Goal: Task Accomplishment & Management: Manage account settings

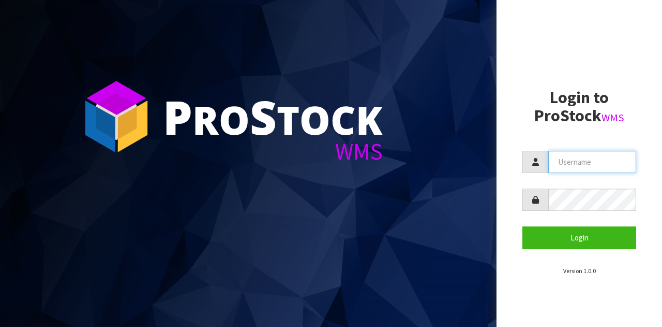
drag, startPoint x: 582, startPoint y: 157, endPoint x: 583, endPoint y: 172, distance: 15.6
click at [583, 160] on input "text" at bounding box center [593, 162] width 88 height 22
type input "GATOR"
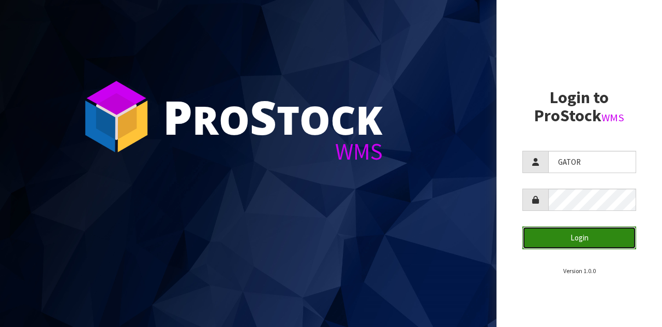
click at [616, 239] on button "Login" at bounding box center [580, 237] width 114 height 22
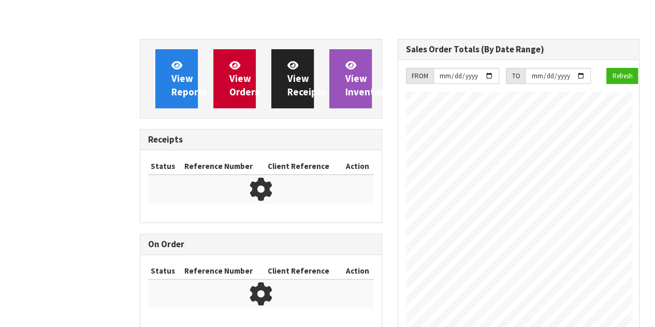
scroll to position [527, 257]
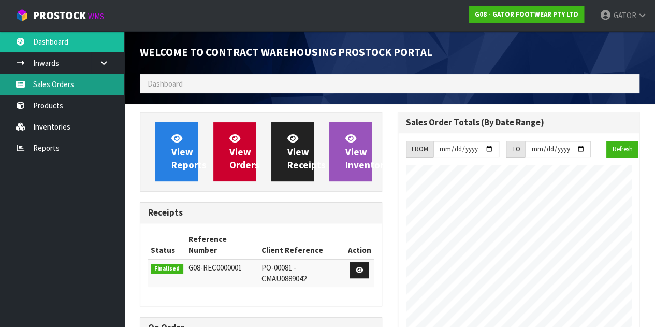
click at [59, 81] on link "Sales Orders" at bounding box center [62, 83] width 124 height 21
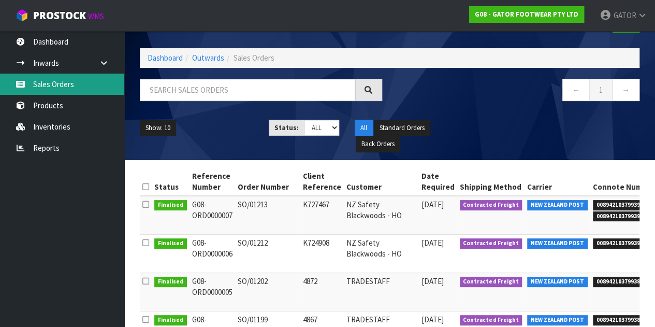
scroll to position [52, 0]
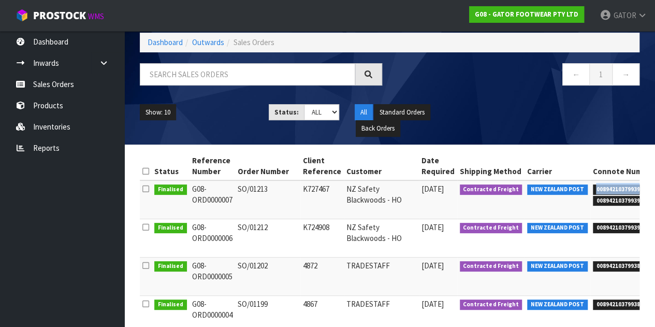
drag, startPoint x: 622, startPoint y: 185, endPoint x: 555, endPoint y: 189, distance: 67.4
click at [590, 189] on td "00894210379939542692 00894210379939542708" at bounding box center [627, 199] width 75 height 39
copy span "00894210379939542692"
drag, startPoint x: 621, startPoint y: 199, endPoint x: 561, endPoint y: 195, distance: 60.2
click at [593, 196] on span "00894210379939542708" at bounding box center [627, 201] width 69 height 10
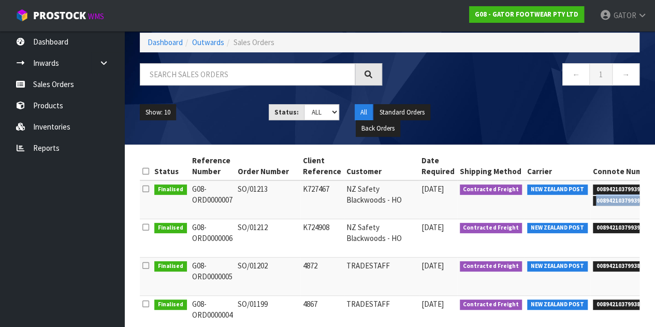
copy span "00894210379939542708"
drag, startPoint x: 623, startPoint y: 225, endPoint x: 558, endPoint y: 231, distance: 65.0
click at [593, 231] on span "00894210379939494670" at bounding box center [627, 228] width 69 height 10
copy span "00894210379939494670"
